Goal: Use online tool/utility: Utilize a website feature to perform a specific function

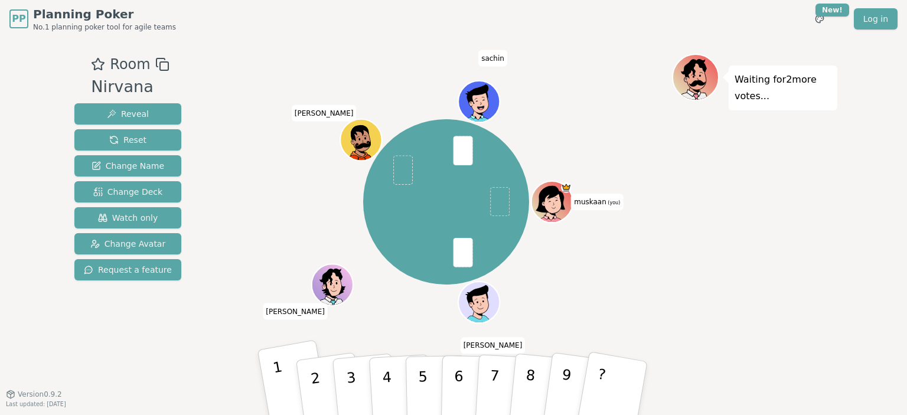
click at [283, 384] on button "1" at bounding box center [294, 388] width 74 height 97
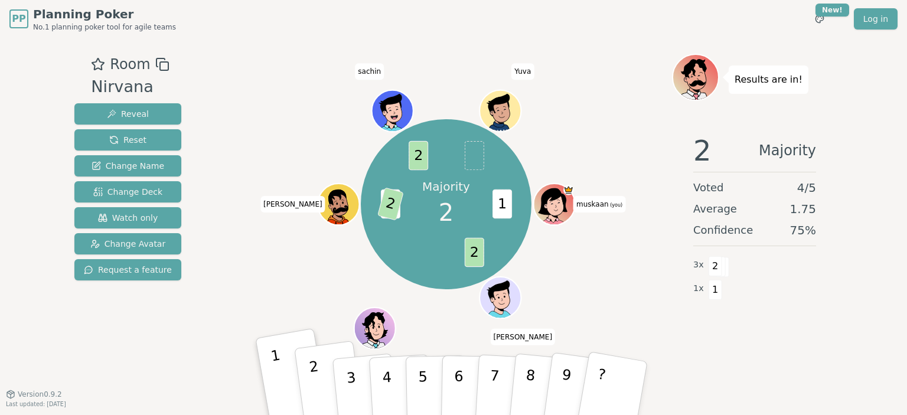
click at [311, 376] on p "2" at bounding box center [317, 390] width 18 height 64
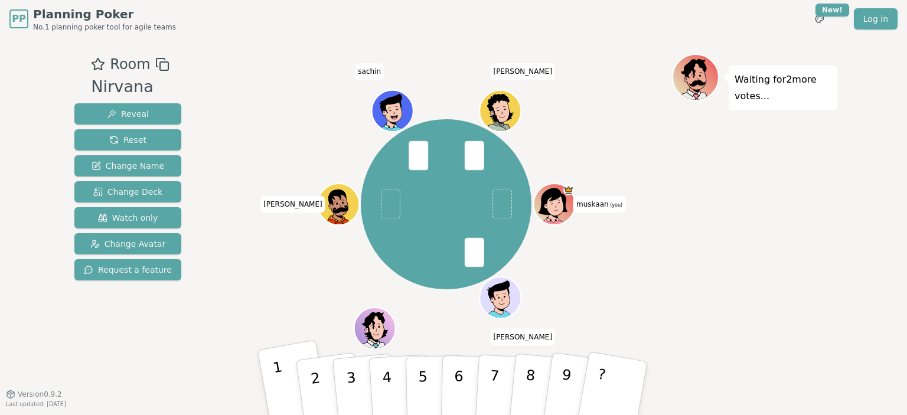
click at [285, 384] on button "1" at bounding box center [294, 388] width 74 height 97
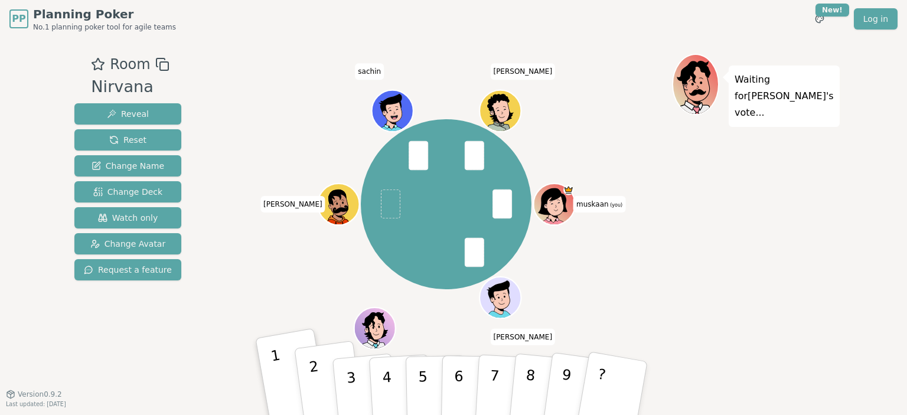
click at [314, 390] on p "2" at bounding box center [317, 390] width 18 height 64
click at [281, 383] on p "1" at bounding box center [282, 390] width 20 height 64
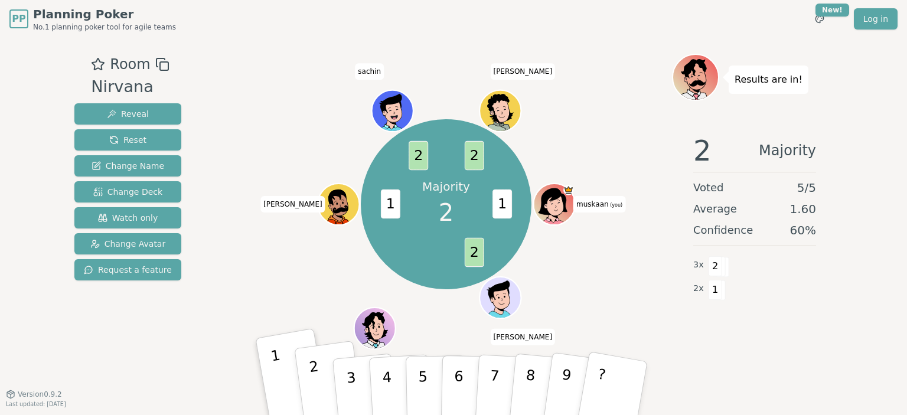
click at [314, 399] on p "2" at bounding box center [317, 390] width 18 height 64
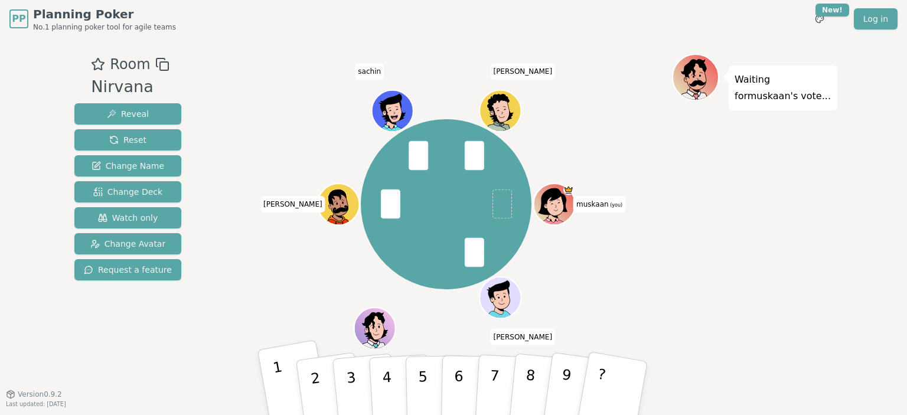
click at [279, 389] on p "1" at bounding box center [282, 390] width 20 height 64
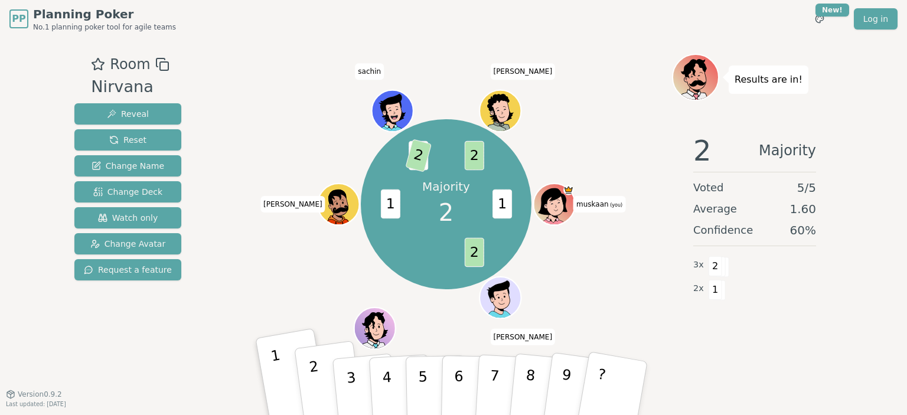
click at [309, 385] on button "2" at bounding box center [329, 389] width 70 height 96
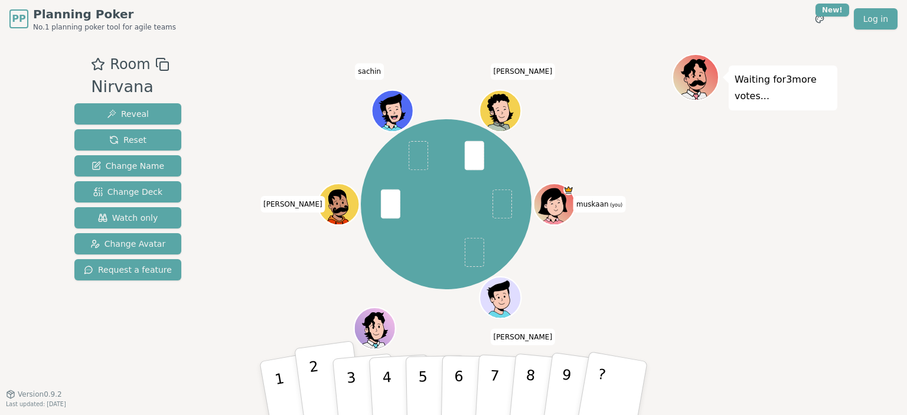
click at [328, 385] on button "2" at bounding box center [329, 389] width 70 height 96
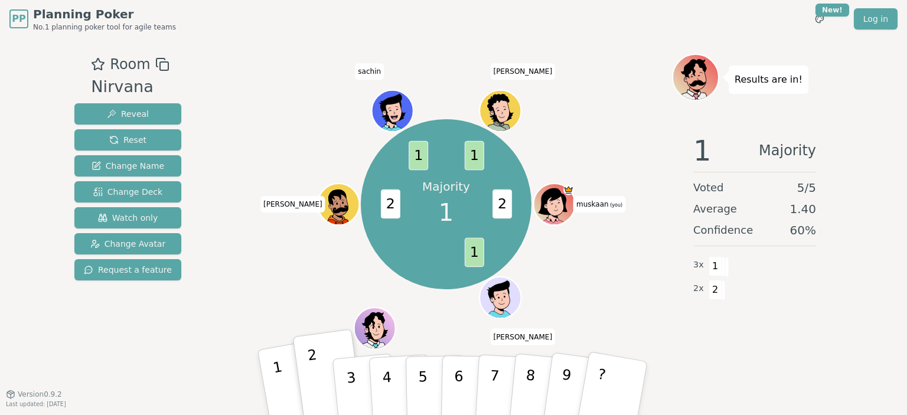
click at [275, 379] on p "1" at bounding box center [282, 390] width 20 height 64
